Goal: Information Seeking & Learning: Learn about a topic

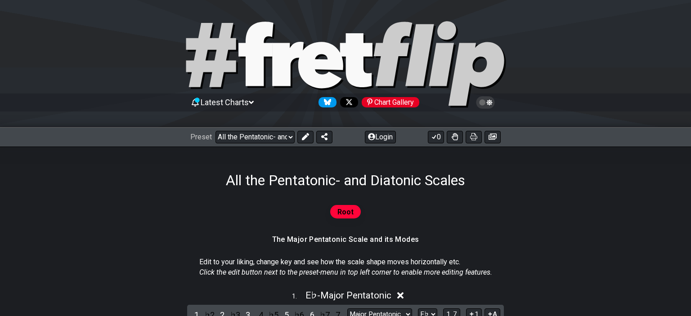
select select "/023927597434"
select select "Eb"
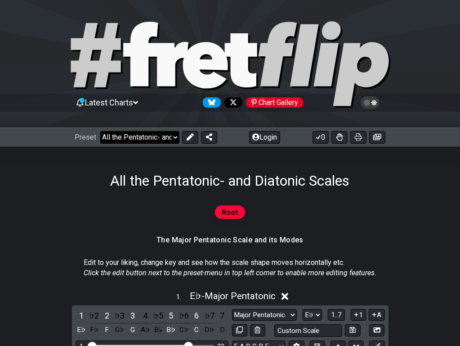
click at [167, 140] on select "Welcome to #fretflip! All the Pentatonic- and Diatonic Scales Custom Preset Min…" at bounding box center [139, 137] width 79 height 13
click at [100, 131] on select "Welcome to #fretflip! All the Pentatonic- and Diatonic Scales Custom Preset Min…" at bounding box center [139, 137] width 79 height 13
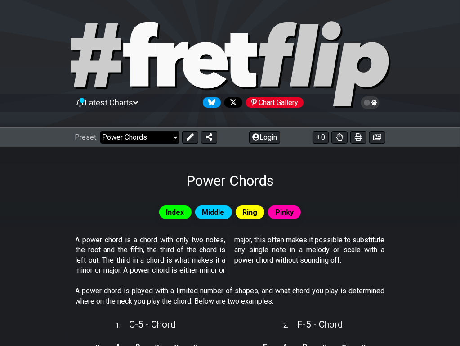
click at [159, 135] on select "Welcome to #fretflip! All the Pentatonic- and Diatonic Scales Custom Preset Min…" at bounding box center [139, 137] width 79 height 13
click at [100, 131] on select "Welcome to #fretflip! All the Pentatonic- and Diatonic Scales Custom Preset Min…" at bounding box center [139, 137] width 79 height 13
select select "/common-guitar-chords"
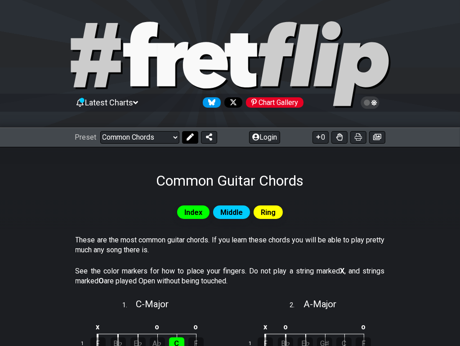
click at [187, 137] on icon at bounding box center [190, 136] width 7 height 7
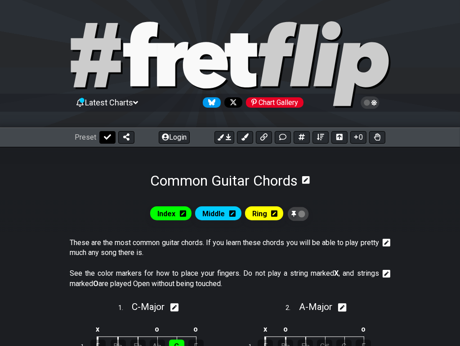
click at [109, 132] on button at bounding box center [107, 137] width 16 height 13
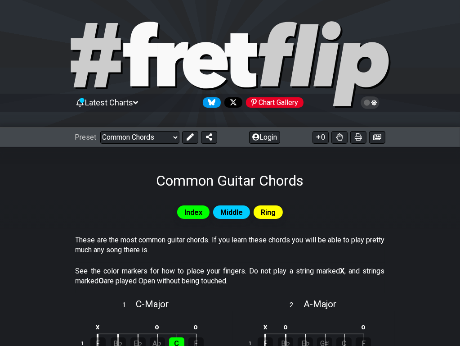
click at [133, 101] on span "Latest Charts" at bounding box center [109, 102] width 48 height 9
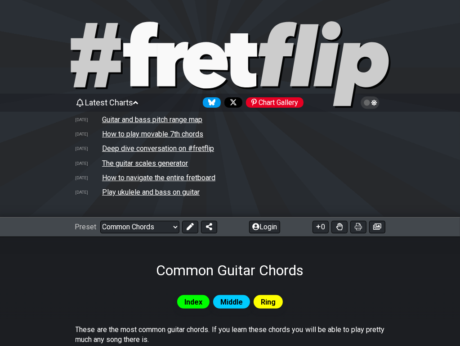
click at [133, 101] on span "Latest Charts" at bounding box center [109, 102] width 48 height 9
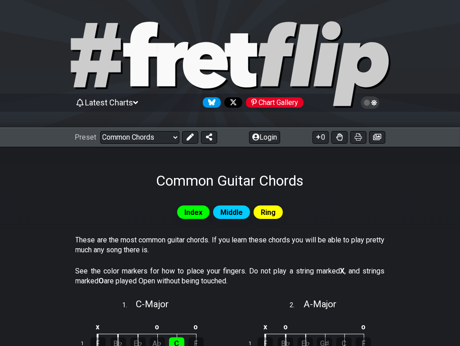
click at [365, 99] on icon at bounding box center [367, 102] width 6 height 6
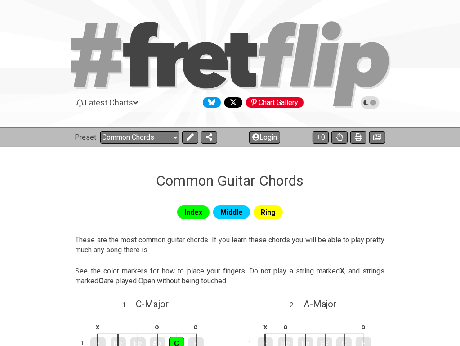
click at [365, 99] on icon at bounding box center [370, 102] width 19 height 13
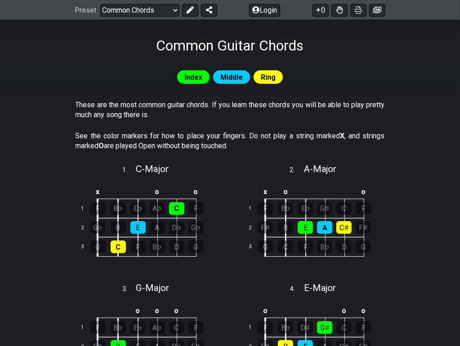
scroll to position [45, 0]
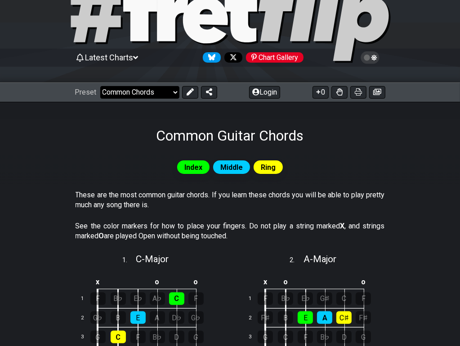
click at [142, 91] on select "Welcome to #fretflip! All the Pentatonic- and Diatonic Scales Custom Preset Min…" at bounding box center [139, 92] width 79 height 13
click at [100, 86] on select "Welcome to #fretflip! All the Pentatonic- and Diatonic Scales Custom Preset Min…" at bounding box center [139, 92] width 79 height 13
select select "/power-chords"
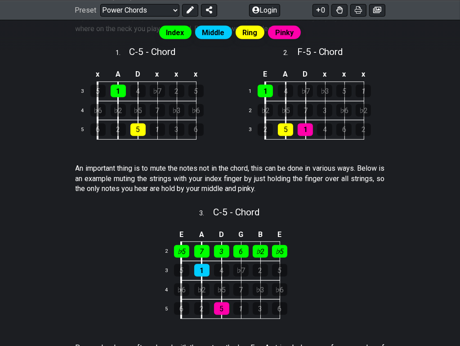
scroll to position [315, 0]
